Goal: Find specific page/section: Find specific page/section

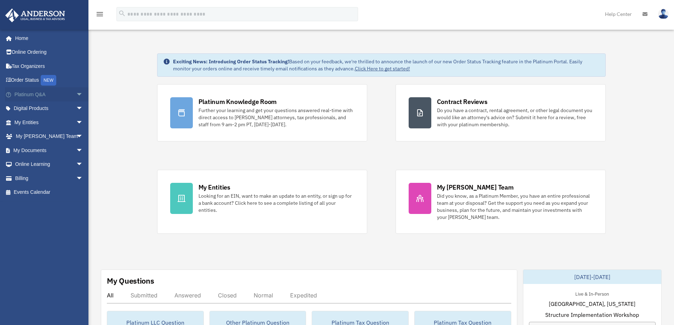
click at [24, 93] on link "Platinum Q&A arrow_drop_down" at bounding box center [49, 94] width 89 height 14
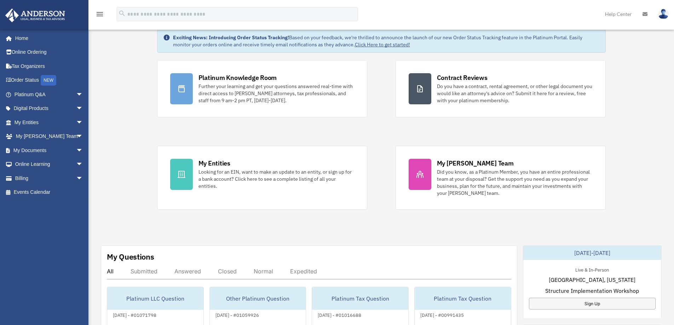
scroll to position [135, 0]
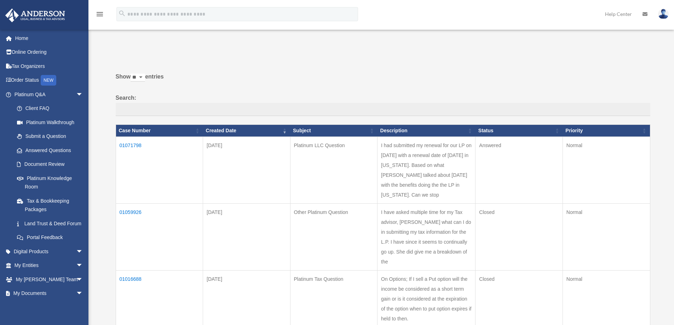
click at [129, 145] on td "01071798" at bounding box center [159, 170] width 87 height 67
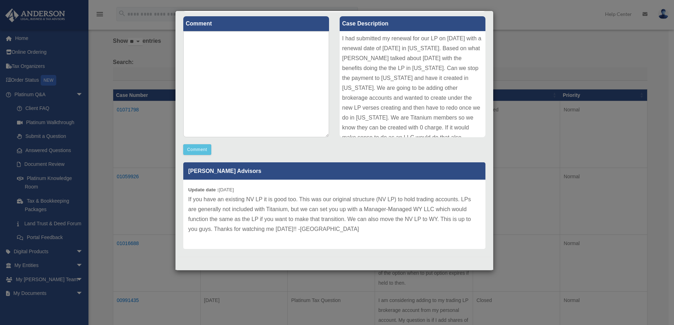
drag, startPoint x: 439, startPoint y: 17, endPoint x: 464, endPoint y: 77, distance: 64.9
click at [439, 17] on label "Case Description" at bounding box center [413, 23] width 146 height 15
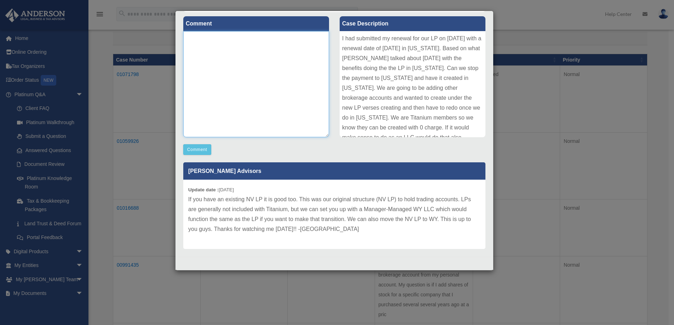
click at [264, 74] on textarea at bounding box center [256, 84] width 146 height 106
drag, startPoint x: 304, startPoint y: 78, endPoint x: 248, endPoint y: 69, distance: 57.0
click at [248, 69] on textarea at bounding box center [256, 84] width 146 height 106
click at [512, 121] on div "Case Detail × Platinum LLC Question Case Number 01071798 Created Date August 9,…" at bounding box center [337, 162] width 674 height 325
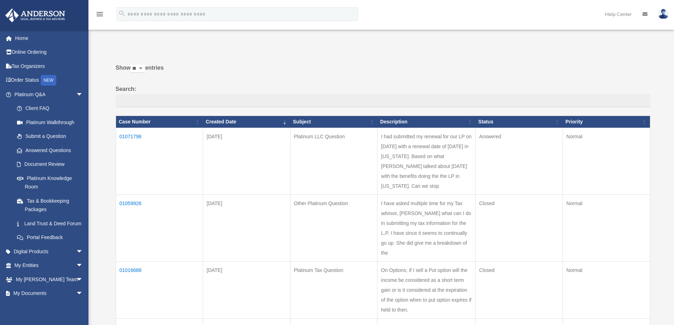
scroll to position [35, 0]
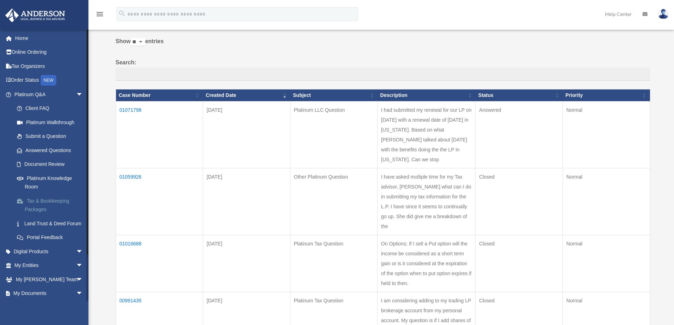
click at [54, 202] on link "Tax & Bookkeeping Packages" at bounding box center [52, 205] width 84 height 23
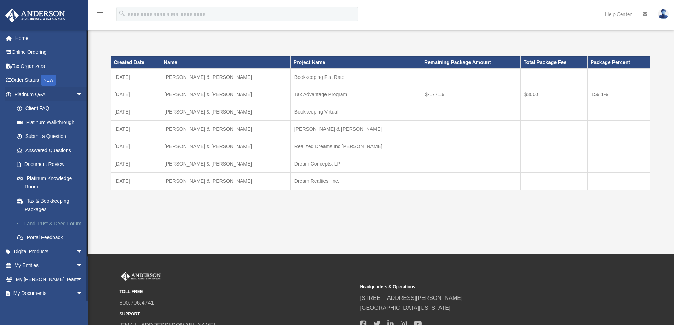
scroll to position [35, 0]
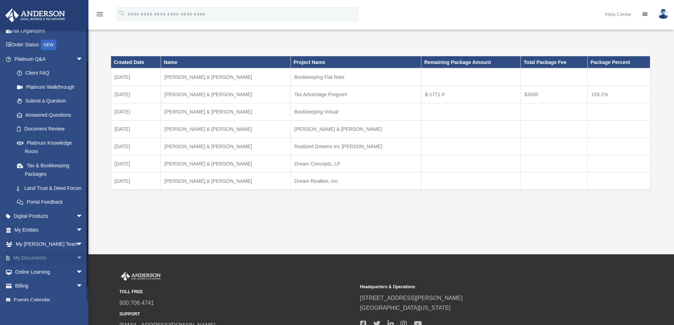
click at [23, 266] on link "My Documents arrow_drop_down" at bounding box center [49, 258] width 89 height 14
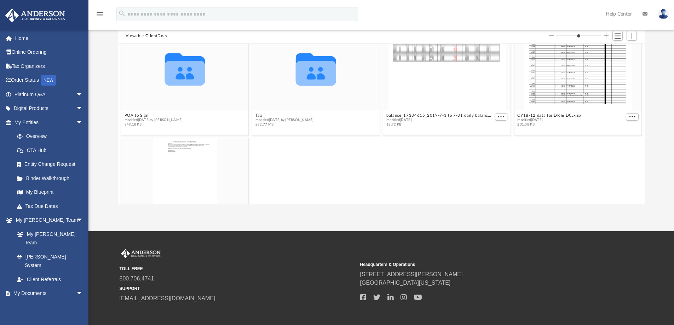
scroll to position [142, 0]
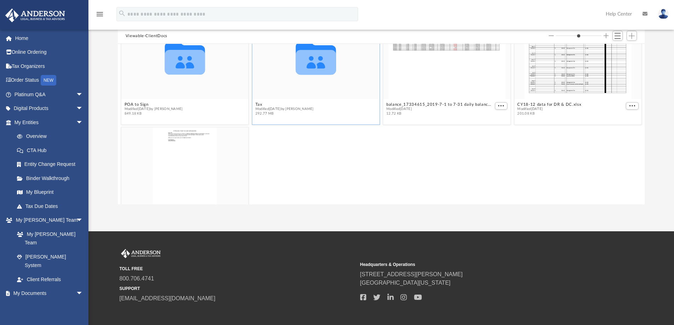
click at [295, 96] on div "Collaborated Folder" at bounding box center [315, 57] width 127 height 83
click at [296, 96] on div "Collaborated Folder" at bounding box center [315, 57] width 127 height 83
click at [310, 71] on icon "grid" at bounding box center [316, 62] width 40 height 25
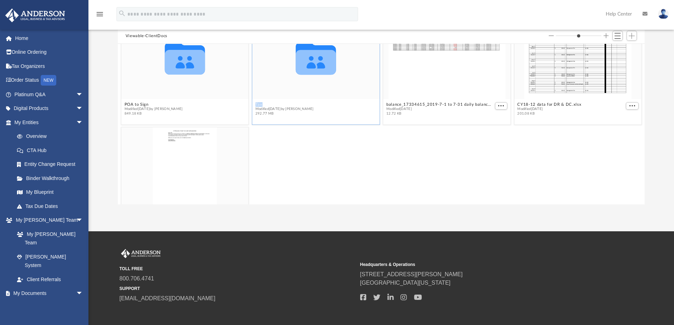
scroll to position [111, 0]
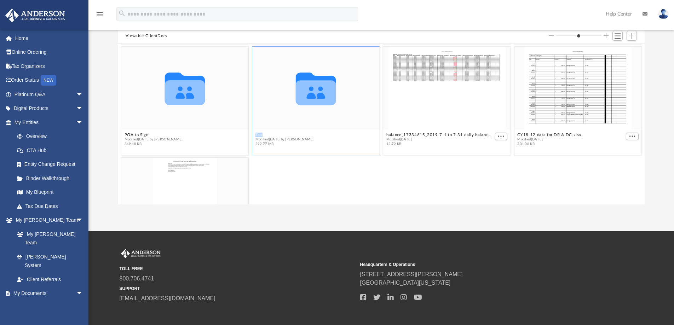
click at [295, 106] on figure "Collaborated Folder Tax Modified [DATE] by [PERSON_NAME] 292.77 MB" at bounding box center [315, 98] width 127 height 102
click at [286, 140] on span "Modified [DATE] by [PERSON_NAME]" at bounding box center [285, 139] width 58 height 5
click at [323, 129] on div "Collaborated Folder" at bounding box center [315, 88] width 127 height 83
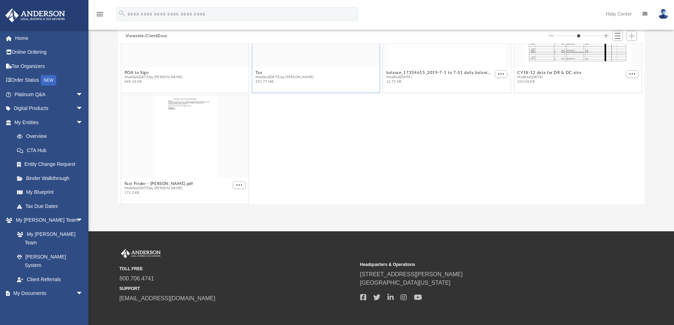
scroll to position [176, 0]
click at [280, 71] on button "Tax" at bounding box center [285, 70] width 58 height 5
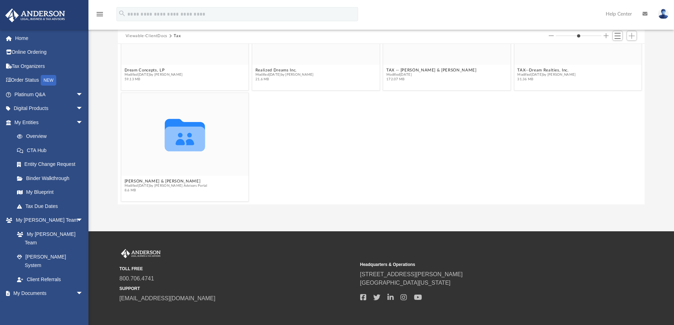
scroll to position [0, 0]
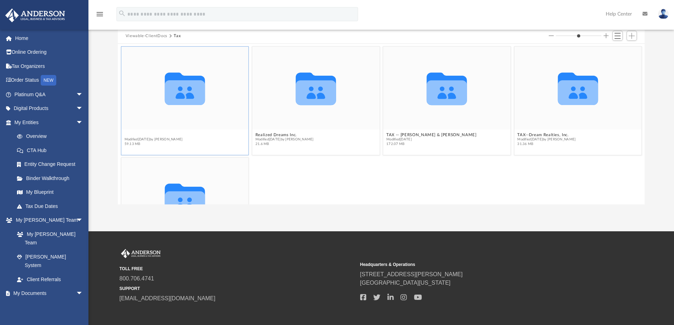
click at [150, 134] on button "Dream Concepts, LP" at bounding box center [153, 135] width 58 height 5
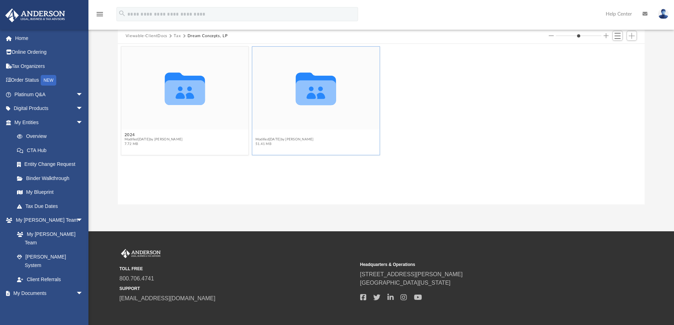
click at [271, 135] on button "Supporting Documents" at bounding box center [285, 135] width 58 height 5
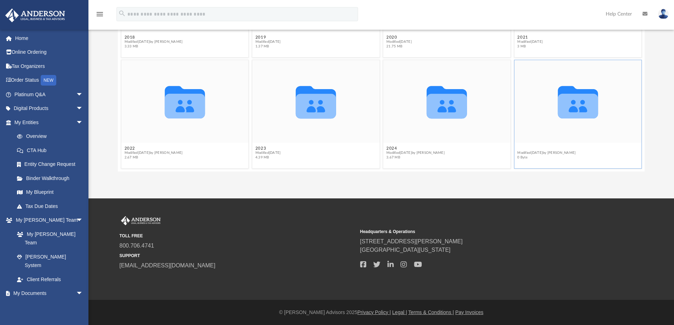
scroll to position [173, 0]
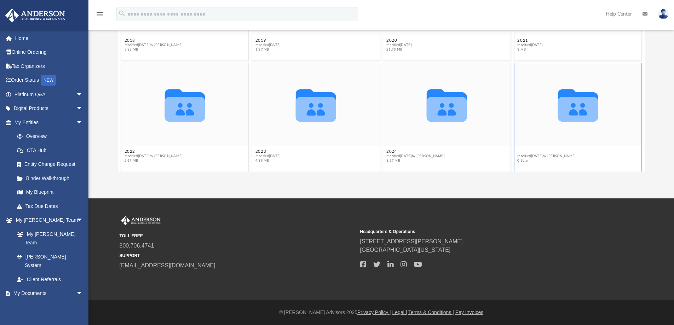
click at [516, 147] on figcaption "2025 Modified [DATE] by [PERSON_NAME] 0 Byte" at bounding box center [577, 156] width 127 height 19
click at [523, 156] on span "Modified [DATE] by [PERSON_NAME]" at bounding box center [547, 156] width 58 height 5
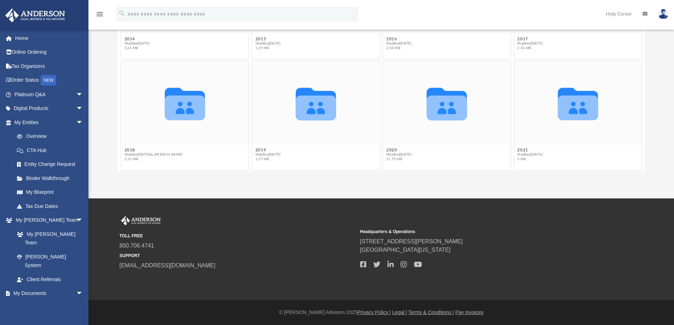
scroll to position [0, 0]
